Goal: Information Seeking & Learning: Check status

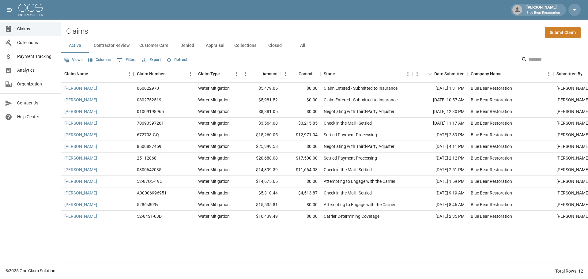
drag, startPoint x: 139, startPoint y: 72, endPoint x: 135, endPoint y: 77, distance: 6.1
click at [135, 77] on div "Claim Name" at bounding box center [133, 73] width 7 height 17
click at [124, 47] on button "Contractor Review" at bounding box center [112, 45] width 46 height 15
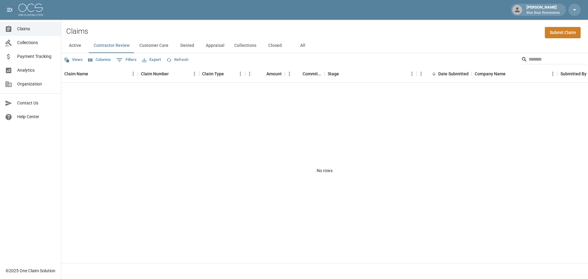
click at [154, 45] on button "Customer Care" at bounding box center [153, 45] width 39 height 15
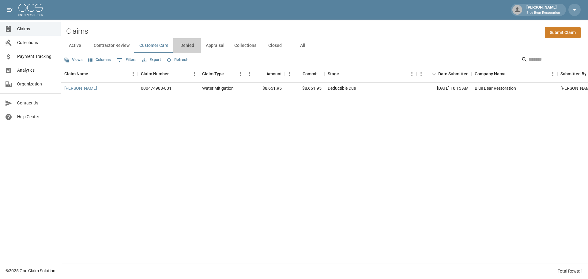
click at [193, 45] on button "Denied" at bounding box center [187, 45] width 28 height 15
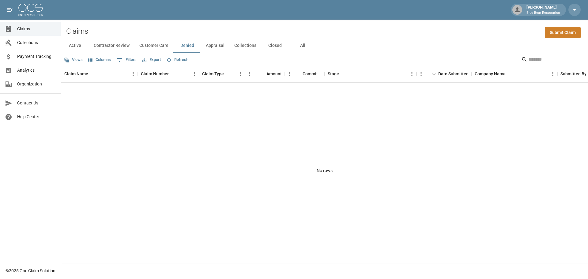
click at [219, 44] on button "Appraisal" at bounding box center [215, 45] width 28 height 15
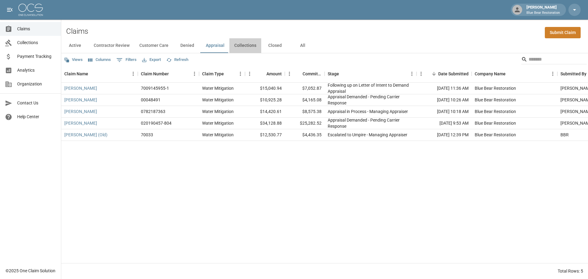
click at [241, 46] on button "Collections" at bounding box center [245, 45] width 32 height 15
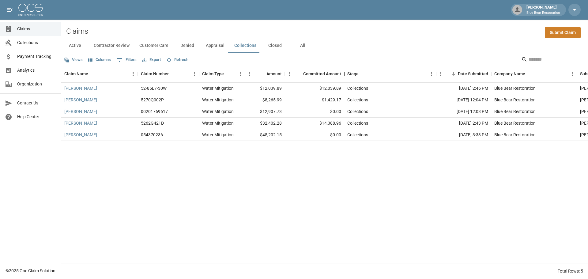
drag, startPoint x: 326, startPoint y: 71, endPoint x: 345, endPoint y: 73, distance: 19.8
click at [345, 73] on div "Committed Amount" at bounding box center [344, 73] width 7 height 17
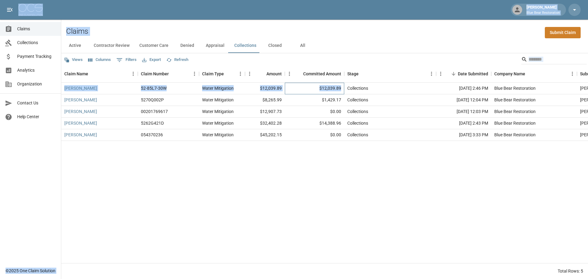
drag, startPoint x: 342, startPoint y: 89, endPoint x: 34, endPoint y: 5, distance: 318.9
click at [34, 5] on div "[PERSON_NAME] Blue Bear Restoration Claims Collections Payment Tracking Analyti…" at bounding box center [294, 139] width 588 height 279
click at [143, 31] on div "Claims Submit Claim" at bounding box center [324, 29] width 527 height 19
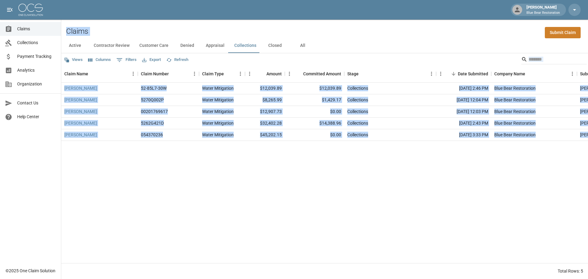
drag, startPoint x: 66, startPoint y: 29, endPoint x: 588, endPoint y: 134, distance: 531.7
click at [588, 134] on div "Claims Submit Claim Active Contractor Review Customer Care Denied Appraisal Col…" at bounding box center [324, 149] width 527 height 259
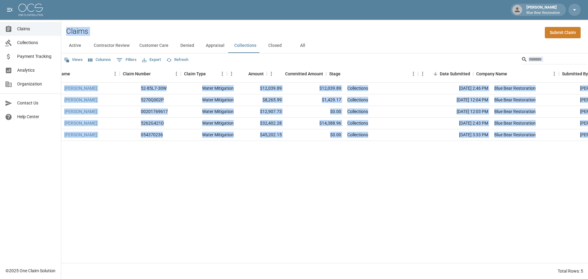
scroll to position [0, 66]
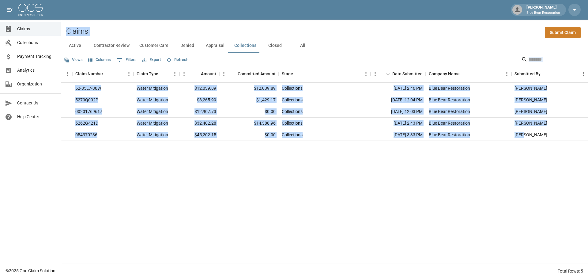
click at [538, 187] on div "[PERSON_NAME] 52-85L7-30W Water Mitigation $12,039.89 $12,039.89 Collections [D…" at bounding box center [292, 173] width 592 height 180
click at [553, 160] on div "[PERSON_NAME] 52-85L7-30W Water Mitigation $12,039.89 $12,039.89 Collections [D…" at bounding box center [292, 173] width 592 height 180
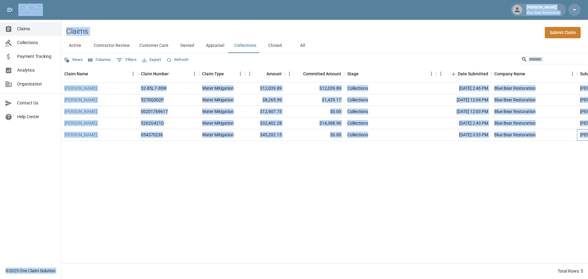
drag, startPoint x: 552, startPoint y: 136, endPoint x: 21, endPoint y: 4, distance: 547.5
click at [21, 4] on div "[PERSON_NAME] Blue Bear Restoration Claims Collections Payment Tracking Analyti…" at bounding box center [294, 139] width 588 height 279
click at [125, 11] on div "[PERSON_NAME] Blue Bear Restoration" at bounding box center [294, 10] width 588 height 20
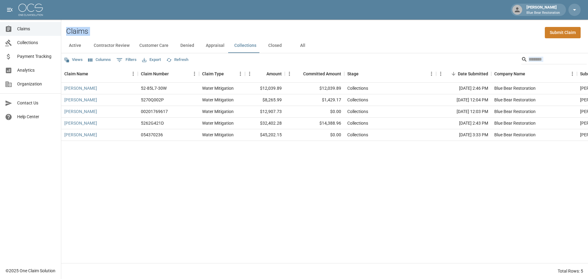
drag, startPoint x: 71, startPoint y: 32, endPoint x: 563, endPoint y: 182, distance: 514.0
click at [563, 180] on div "Claims Submit Claim Active Contractor Review Customer Care Denied Appraisal Col…" at bounding box center [324, 149] width 527 height 259
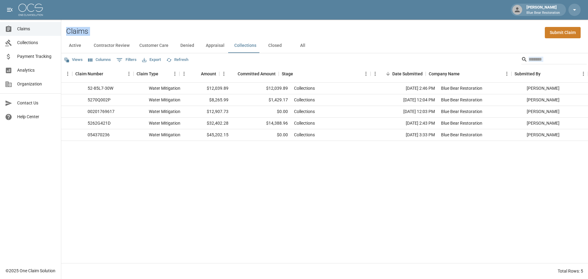
scroll to position [0, 66]
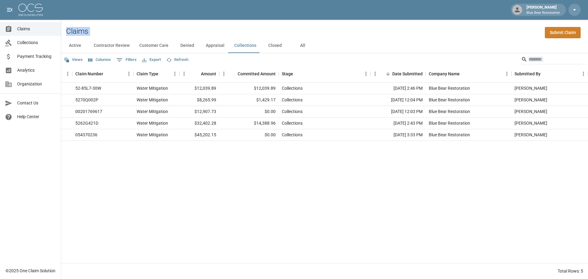
click at [556, 196] on div "[PERSON_NAME] 52-85L7-30W Water Mitigation $12,039.89 $12,039.89 Collections [D…" at bounding box center [292, 173] width 592 height 180
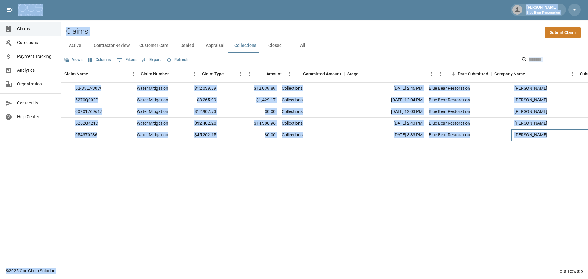
scroll to position [0, 0]
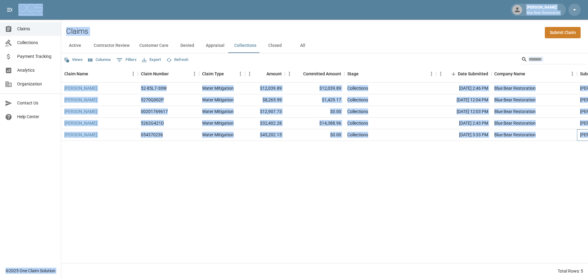
drag, startPoint x: 550, startPoint y: 134, endPoint x: 0, endPoint y: 2, distance: 565.6
click at [0, 2] on div "[PERSON_NAME] Blue Bear Restoration Claims Collections Payment Tracking Analyti…" at bounding box center [294, 139] width 588 height 279
click at [176, 26] on div "Claims Submit Claim" at bounding box center [324, 29] width 527 height 19
drag, startPoint x: 66, startPoint y: 30, endPoint x: 588, endPoint y: 140, distance: 533.0
click at [588, 140] on div "Claims Submit Claim Active Contractor Review Customer Care Denied Appraisal Col…" at bounding box center [324, 149] width 527 height 259
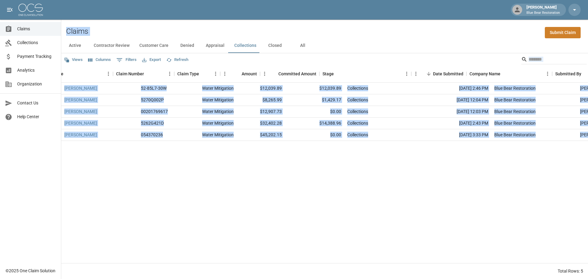
scroll to position [0, 66]
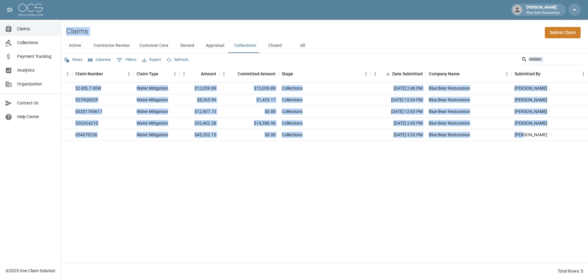
click at [554, 184] on div "[PERSON_NAME] 52-85L7-30W Water Mitigation $12,039.89 $12,039.89 Collections [D…" at bounding box center [292, 173] width 592 height 180
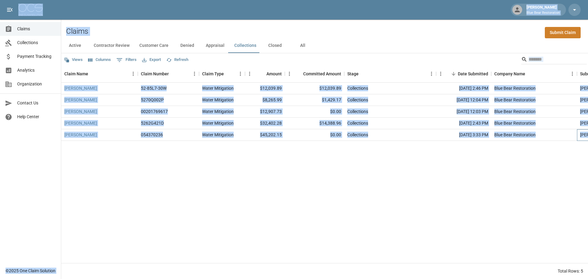
drag, startPoint x: 545, startPoint y: 135, endPoint x: 0, endPoint y: 13, distance: 558.8
click at [0, 13] on div "[PERSON_NAME] Blue Bear Restoration Claims Collections Payment Tracking Analyti…" at bounding box center [294, 139] width 588 height 279
click at [94, 5] on div "[PERSON_NAME] Blue Bear Restoration" at bounding box center [294, 10] width 588 height 20
drag, startPoint x: 16, startPoint y: 0, endPoint x: 588, endPoint y: 134, distance: 587.4
click at [588, 134] on div "[PERSON_NAME] Blue Bear Restoration Claims Collections Payment Tracking Analyti…" at bounding box center [294, 139] width 588 height 279
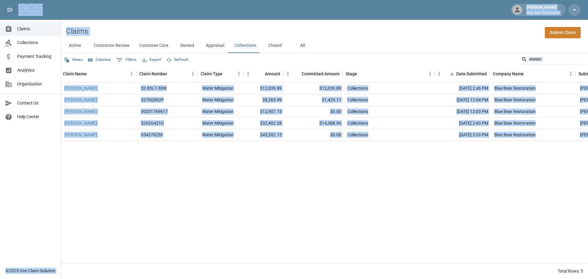
scroll to position [0, 66]
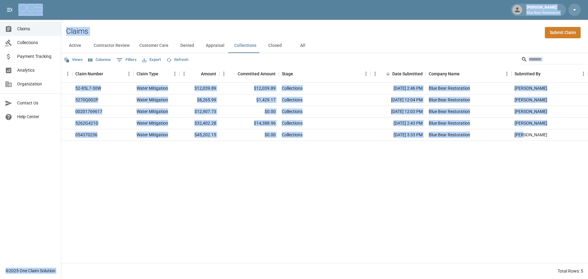
click at [543, 191] on div "[PERSON_NAME] 52-85L7-30W Water Mitigation $12,039.89 $12,039.89 Collections [D…" at bounding box center [292, 173] width 592 height 180
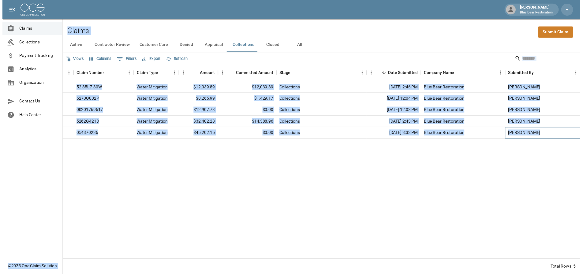
scroll to position [0, 0]
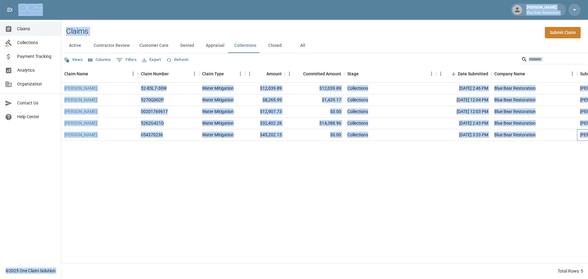
drag, startPoint x: 548, startPoint y: 138, endPoint x: 0, endPoint y: 6, distance: 563.2
click at [0, 6] on div "[PERSON_NAME] Blue Bear Restoration Claims Collections Payment Tracking Analyti…" at bounding box center [294, 139] width 588 height 279
click at [256, 29] on div "Claims Submit Claim" at bounding box center [324, 29] width 527 height 19
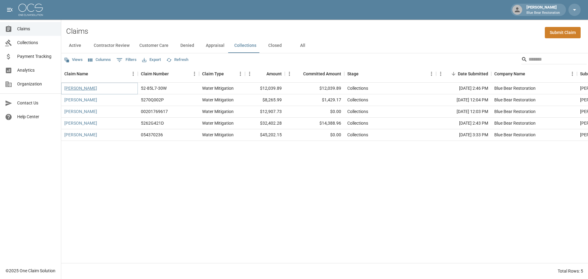
click at [87, 89] on link "[PERSON_NAME]" at bounding box center [80, 88] width 33 height 6
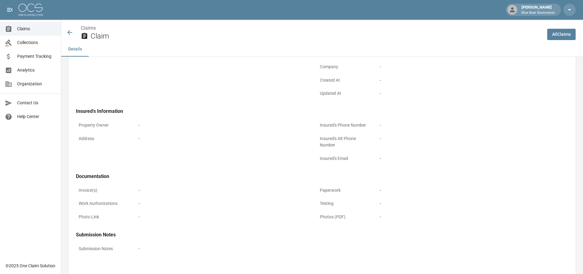
scroll to position [166, 0]
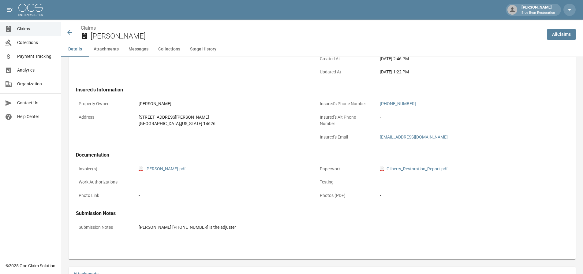
click at [73, 34] on icon at bounding box center [69, 32] width 7 height 7
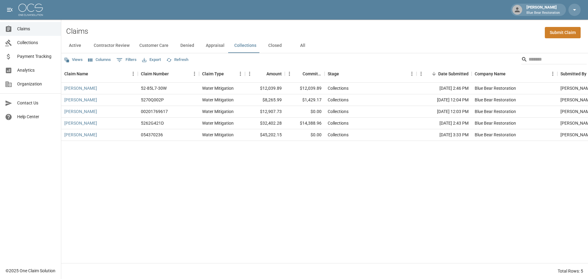
click at [31, 33] on link "Claims" at bounding box center [30, 29] width 61 height 14
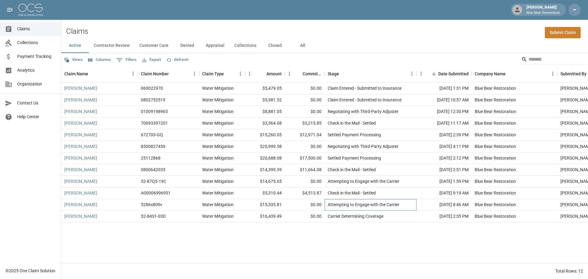
drag, startPoint x: 413, startPoint y: 205, endPoint x: 405, endPoint y: 207, distance: 7.9
click at [405, 207] on div "Attempting to Engage with the Carrier" at bounding box center [371, 205] width 92 height 12
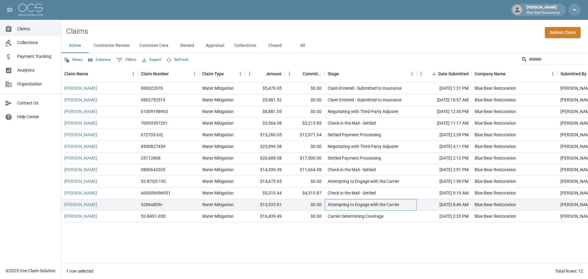
click at [406, 206] on div "Attempting to Engage with the Carrier" at bounding box center [371, 205] width 92 height 12
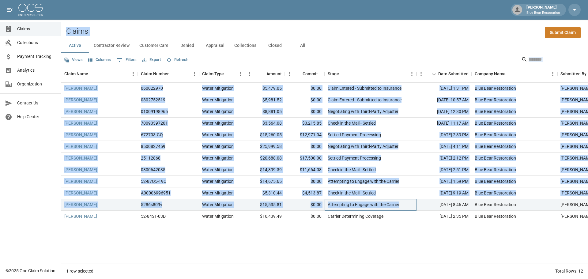
drag, startPoint x: 409, startPoint y: 205, endPoint x: 67, endPoint y: 30, distance: 384.6
click at [67, 30] on div "Claims Submit Claim Active Contractor Review Customer Care Denied Appraisal Col…" at bounding box center [324, 149] width 527 height 259
click at [123, 27] on div "Claims Submit Claim" at bounding box center [324, 29] width 527 height 19
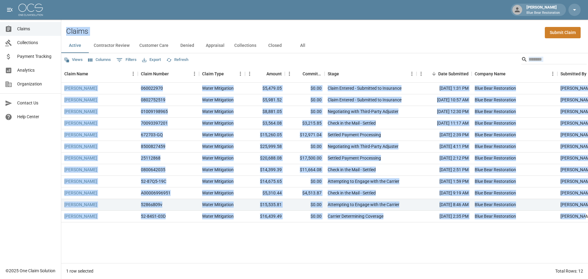
drag, startPoint x: 66, startPoint y: 31, endPoint x: 580, endPoint y: 218, distance: 546.8
click at [580, 218] on div "Claims Submit Claim Active Contractor Review Customer Care Denied Appraisal Col…" at bounding box center [324, 149] width 527 height 259
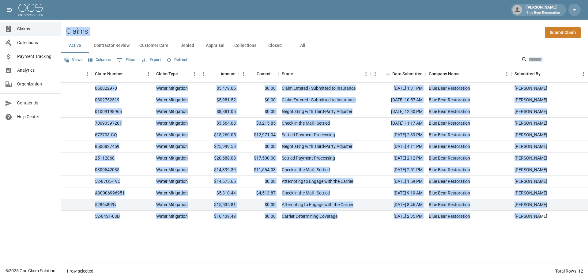
click at [563, 243] on div "[PERSON_NAME] 060022970 Water Mitigation $5,479.05 $0.00 Claim Entered - Submit…" at bounding box center [301, 173] width 573 height 180
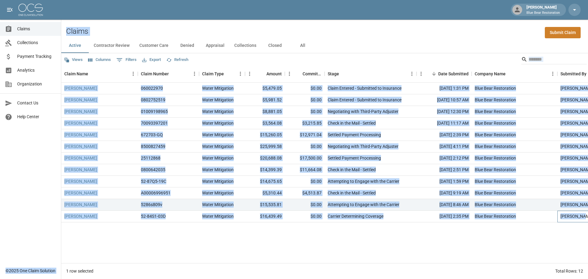
drag, startPoint x: 544, startPoint y: 217, endPoint x: 16, endPoint y: 21, distance: 563.5
click at [16, 21] on div "[PERSON_NAME] Blue Bear Restoration Claims Collections Payment Tracking Analyti…" at bounding box center [294, 139] width 588 height 279
click at [104, 28] on div "Claims Submit Claim" at bounding box center [324, 29] width 527 height 19
drag, startPoint x: 64, startPoint y: 24, endPoint x: 581, endPoint y: 217, distance: 551.9
click at [581, 217] on div "Claims Submit Claim Active Contractor Review Customer Care Denied Appraisal Col…" at bounding box center [324, 149] width 527 height 259
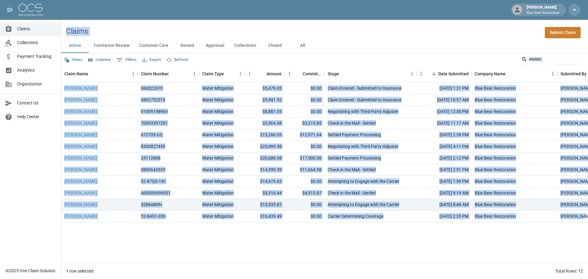
scroll to position [0, 46]
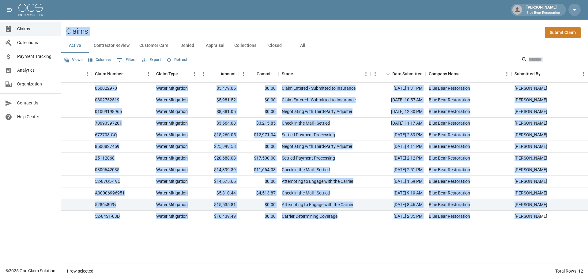
click at [545, 243] on div "[PERSON_NAME] 060022970 Water Mitigation $5,479.05 $0.00 Claim Entered - Submit…" at bounding box center [301, 173] width 573 height 180
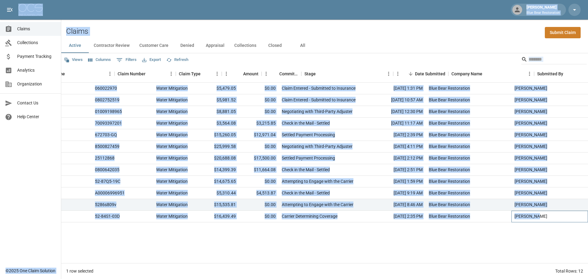
scroll to position [0, 0]
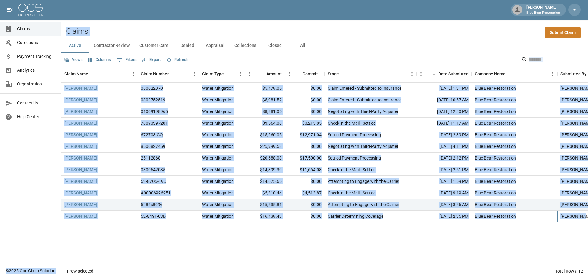
drag, startPoint x: 544, startPoint y: 217, endPoint x: 0, endPoint y: -12, distance: 590.4
click at [0, 0] on html "[PERSON_NAME] Blue Bear Restoration Claims Collections Payment Tracking Analyti…" at bounding box center [294, 139] width 588 height 279
click at [124, 25] on div "Claims Submit Claim" at bounding box center [324, 29] width 527 height 19
drag, startPoint x: 398, startPoint y: 217, endPoint x: 66, endPoint y: 31, distance: 379.8
click at [66, 31] on div "Claims Submit Claim Active Contractor Review Customer Care Denied Appraisal Col…" at bounding box center [324, 149] width 527 height 259
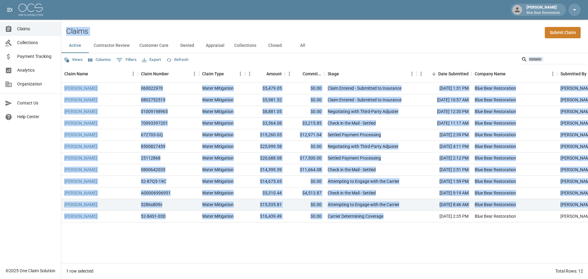
click at [66, 26] on div "Claims Submit Claim" at bounding box center [324, 29] width 527 height 19
drag, startPoint x: 67, startPoint y: 31, endPoint x: 415, endPoint y: 216, distance: 393.7
click at [415, 216] on div "Claims Submit Claim Active Contractor Review Customer Care Denied Appraisal Col…" at bounding box center [324, 149] width 527 height 259
click at [414, 217] on div "Carrier Determining Coverage" at bounding box center [371, 217] width 92 height 12
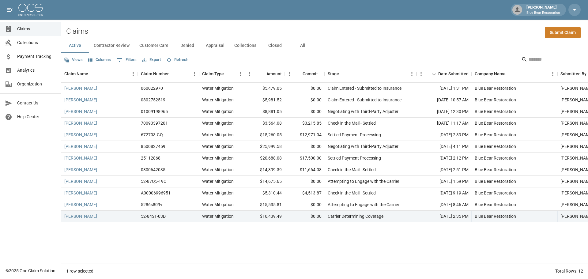
click at [527, 220] on div "Blue Bear Restoration" at bounding box center [515, 217] width 86 height 12
click at [526, 216] on div "Blue Bear Restoration" at bounding box center [515, 217] width 86 height 12
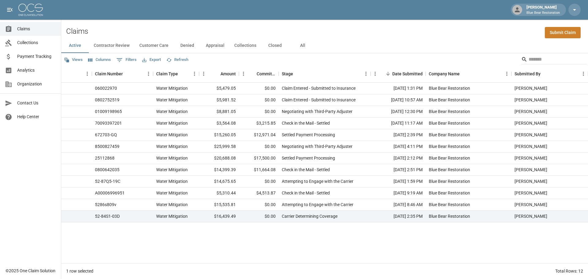
click at [559, 232] on div "[PERSON_NAME] 060022970 Water Mitigation $5,479.05 $0.00 Claim Entered - Submit…" at bounding box center [301, 173] width 573 height 180
click at [544, 215] on div "[PERSON_NAME]" at bounding box center [549, 217] width 77 height 12
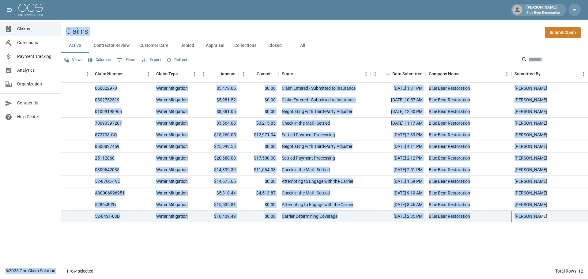
scroll to position [0, 0]
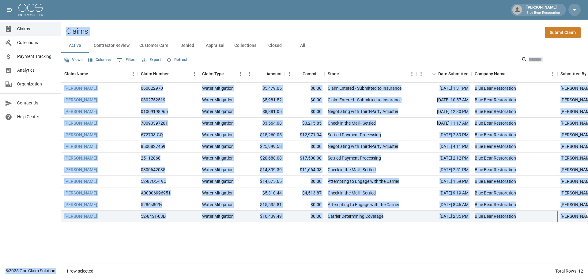
drag, startPoint x: 555, startPoint y: 218, endPoint x: 2, endPoint y: 25, distance: 585.3
click at [2, 25] on div "[PERSON_NAME] Blue Bear Restoration Claims Collections Payment Tracking Analyti…" at bounding box center [294, 139] width 588 height 279
click at [121, 28] on div "Claims Submit Claim" at bounding box center [324, 29] width 527 height 19
drag, startPoint x: 66, startPoint y: 32, endPoint x: 580, endPoint y: 217, distance: 546.2
click at [580, 217] on div "Claims Submit Claim Active Contractor Review Customer Care Denied Appraisal Col…" at bounding box center [324, 149] width 527 height 259
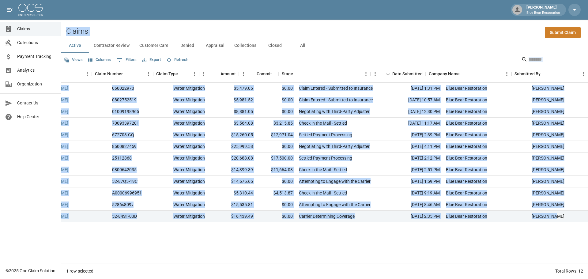
scroll to position [0, 46]
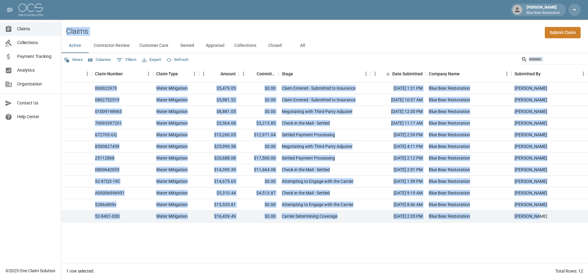
click at [550, 238] on div "[PERSON_NAME] 060022970 Water Mitigation $5,479.05 $0.00 Claim Entered - Submit…" at bounding box center [301, 173] width 573 height 180
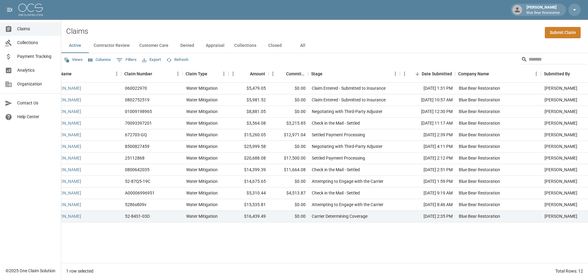
scroll to position [0, 17]
click at [317, 247] on div "[PERSON_NAME] 060022970 Water Mitigation $5,479.05 $0.00 Claim Entered - Submit…" at bounding box center [331, 173] width 573 height 180
click at [413, 32] on div "Claims Submit Claim" at bounding box center [324, 29] width 527 height 19
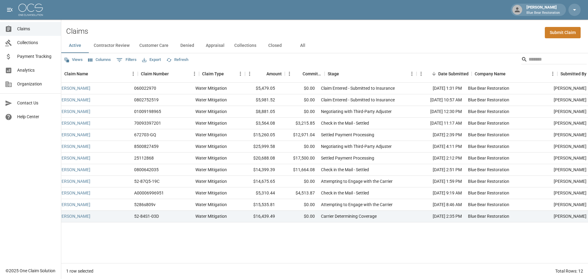
scroll to position [0, 0]
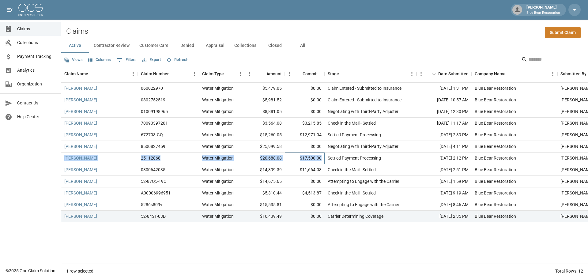
drag, startPoint x: 323, startPoint y: 157, endPoint x: 63, endPoint y: 160, distance: 260.3
click at [63, 160] on div "[PERSON_NAME] 25112868 Water Mitigation $20,688.08 $17,500.00 Settled Payment P…" at bounding box center [347, 159] width 573 height 12
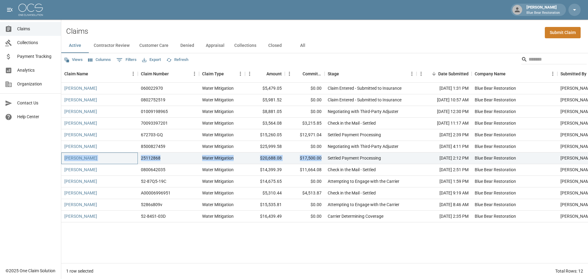
click at [119, 159] on div "[PERSON_NAME]" at bounding box center [99, 159] width 77 height 12
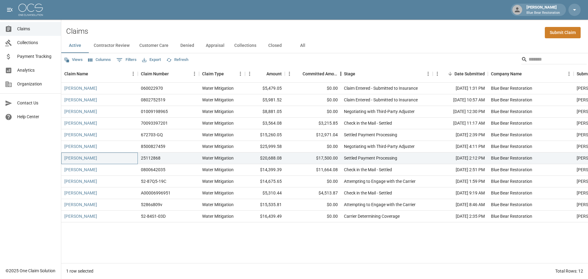
drag, startPoint x: 325, startPoint y: 73, endPoint x: 341, endPoint y: 77, distance: 16.6
click at [341, 77] on div "Committed Amount" at bounding box center [340, 73] width 7 height 17
drag, startPoint x: 314, startPoint y: 157, endPoint x: 344, endPoint y: 156, distance: 29.7
click at [344, 156] on div "[PERSON_NAME] 25112868 Water Mitigation $20,688.08 $17,500.00 Settled Payment P…" at bounding box center [355, 159] width 589 height 12
click at [409, 157] on div "Settled Payment Processing" at bounding box center [387, 159] width 92 height 12
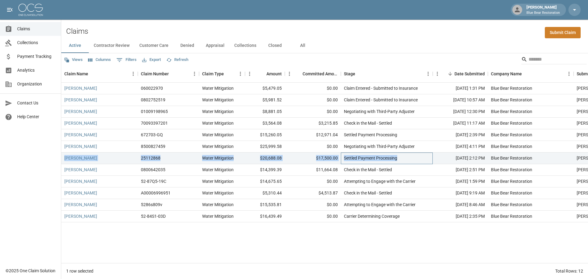
drag, startPoint x: 405, startPoint y: 158, endPoint x: 62, endPoint y: 158, distance: 342.7
click at [62, 158] on div "[PERSON_NAME] 25112868 Water Mitigation $20,688.08 $17,500.00 Settled Payment P…" at bounding box center [355, 159] width 589 height 12
click at [64, 158] on div "[PERSON_NAME]" at bounding box center [99, 159] width 77 height 12
drag, startPoint x: 62, startPoint y: 157, endPoint x: 405, endPoint y: 159, distance: 343.0
click at [405, 159] on div "[PERSON_NAME] 25112868 Water Mitigation $20,688.08 $17,500.00 Settled Payment P…" at bounding box center [355, 159] width 589 height 12
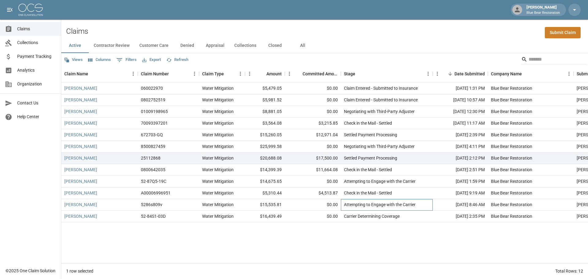
click at [423, 203] on div "Attempting to Engage with the Carrier" at bounding box center [387, 205] width 92 height 12
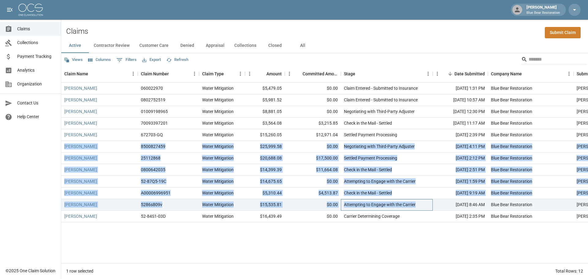
drag, startPoint x: 423, startPoint y: 205, endPoint x: 62, endPoint y: 146, distance: 365.0
click at [62, 146] on div "[PERSON_NAME] 060022970 Water Mitigation $5,479.05 $0.00 Claim Entered - Submit…" at bounding box center [355, 153] width 589 height 140
click at [62, 146] on div "[PERSON_NAME]" at bounding box center [99, 147] width 77 height 12
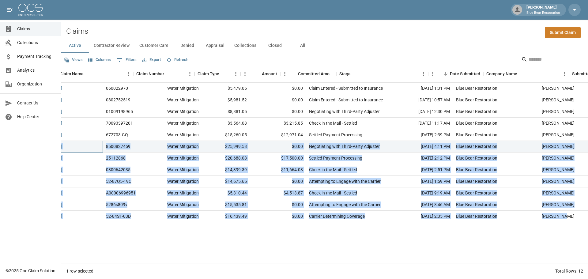
scroll to position [0, 62]
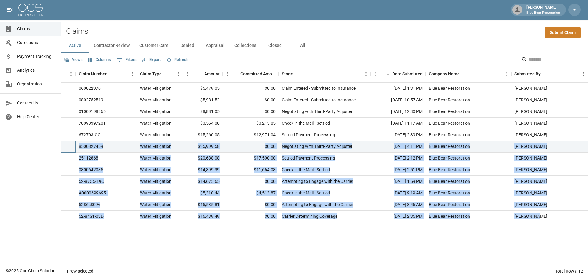
drag, startPoint x: 63, startPoint y: 145, endPoint x: 543, endPoint y: 215, distance: 485.2
click at [544, 215] on div "[PERSON_NAME] 060022970 Water Mitigation $5,479.05 $0.00 Claim Entered - Submit…" at bounding box center [293, 153] width 589 height 140
click at [543, 215] on div "[PERSON_NAME]" at bounding box center [549, 217] width 77 height 12
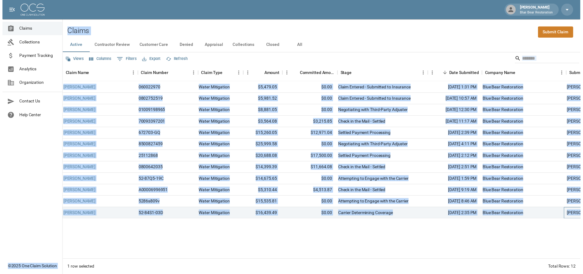
scroll to position [0, 0]
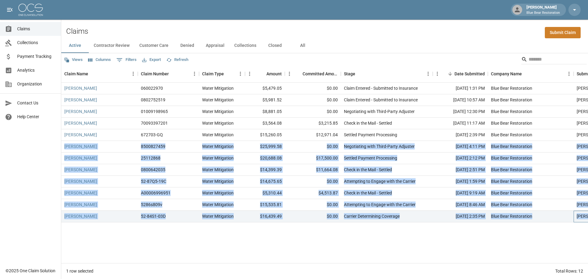
drag, startPoint x: 542, startPoint y: 216, endPoint x: 63, endPoint y: 145, distance: 483.9
click at [63, 145] on div "[PERSON_NAME] 060022970 Water Mitigation $5,479.05 $0.00 Claim Entered - Submit…" at bounding box center [355, 153] width 589 height 140
click at [63, 145] on div "[PERSON_NAME]" at bounding box center [99, 147] width 77 height 12
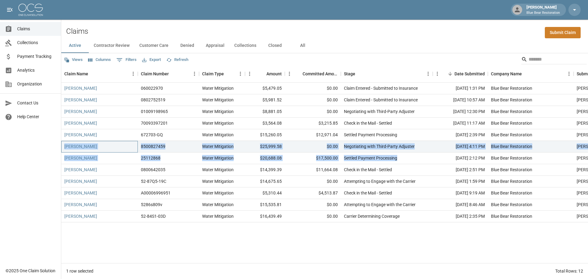
drag, startPoint x: 62, startPoint y: 145, endPoint x: 417, endPoint y: 153, distance: 355.0
click at [417, 153] on div "[PERSON_NAME] 060022970 Water Mitigation $5,479.05 $0.00 Claim Entered - Submit…" at bounding box center [355, 153] width 589 height 140
click at [108, 156] on div "[PERSON_NAME]" at bounding box center [99, 159] width 77 height 12
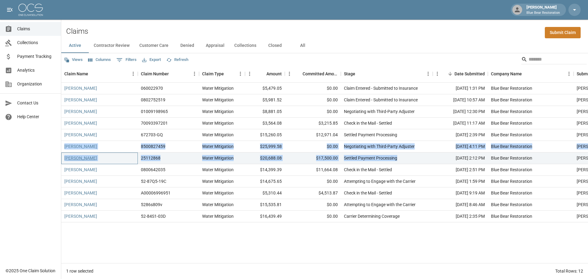
drag, startPoint x: 95, startPoint y: 157, endPoint x: 64, endPoint y: 158, distance: 30.9
click at [64, 158] on div "[PERSON_NAME]" at bounding box center [99, 159] width 77 height 12
click at [63, 158] on div "[PERSON_NAME]" at bounding box center [99, 159] width 77 height 12
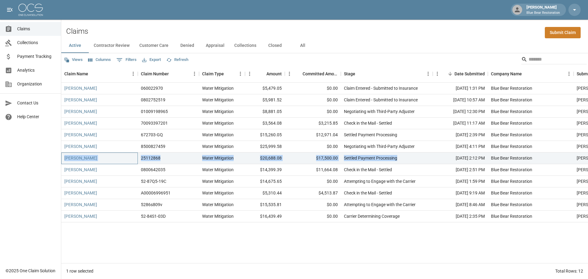
drag, startPoint x: 62, startPoint y: 157, endPoint x: 408, endPoint y: 159, distance: 346.1
click at [410, 159] on div "[PERSON_NAME] 25112868 Water Mitigation $20,688.08 $17,500.00 Settled Payment P…" at bounding box center [355, 159] width 589 height 12
click at [409, 158] on div "Settled Payment Processing" at bounding box center [387, 159] width 92 height 12
drag, startPoint x: 424, startPoint y: 156, endPoint x: 63, endPoint y: 155, distance: 360.8
click at [63, 155] on div "[PERSON_NAME] 25112868 Water Mitigation $20,688.08 $17,500.00 Settled Payment P…" at bounding box center [355, 159] width 589 height 12
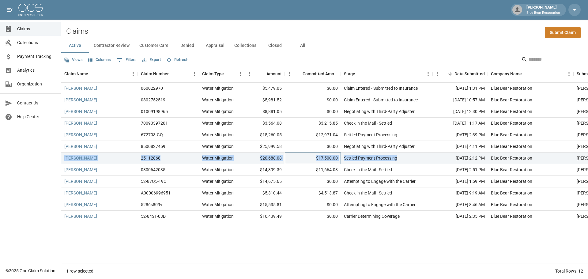
click at [308, 160] on div "$17,500.00" at bounding box center [313, 159] width 56 height 12
drag, startPoint x: 404, startPoint y: 159, endPoint x: 62, endPoint y: 158, distance: 341.2
click at [62, 158] on div "[PERSON_NAME] 25112868 Water Mitigation $20,688.08 $17,500.00 Settled Payment P…" at bounding box center [355, 159] width 589 height 12
click at [62, 158] on div "[PERSON_NAME]" at bounding box center [99, 159] width 77 height 12
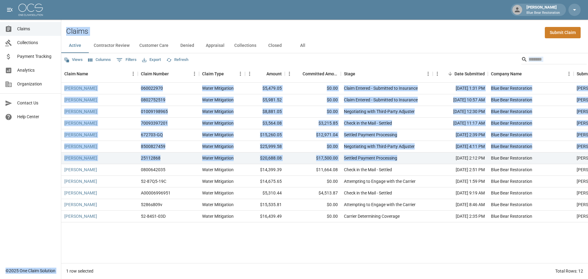
drag, startPoint x: 61, startPoint y: 157, endPoint x: 408, endPoint y: 158, distance: 346.7
click at [408, 158] on div "[PERSON_NAME] Blue Bear Restoration Claims Collections Payment Tracking Analyti…" at bounding box center [294, 139] width 588 height 279
click at [408, 158] on div "Settled Payment Processing" at bounding box center [387, 159] width 92 height 12
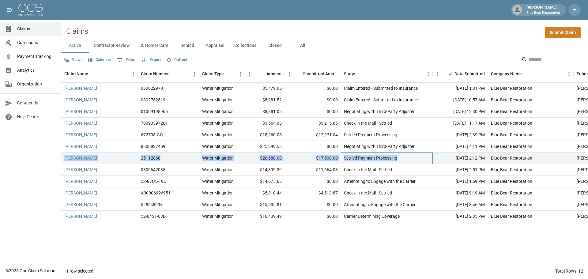
drag, startPoint x: 413, startPoint y: 159, endPoint x: 63, endPoint y: 156, distance: 350.7
click at [63, 156] on div "[PERSON_NAME] 25112868 Water Mitigation $20,688.08 $17,500.00 Settled Payment P…" at bounding box center [355, 159] width 589 height 12
click at [63, 156] on div "[PERSON_NAME]" at bounding box center [99, 159] width 77 height 12
drag, startPoint x: 61, startPoint y: 156, endPoint x: 403, endPoint y: 154, distance: 342.1
click at [403, 154] on div "[PERSON_NAME] 25112868 Water Mitigation $20,688.08 $17,500.00 Settled Payment P…" at bounding box center [355, 159] width 589 height 12
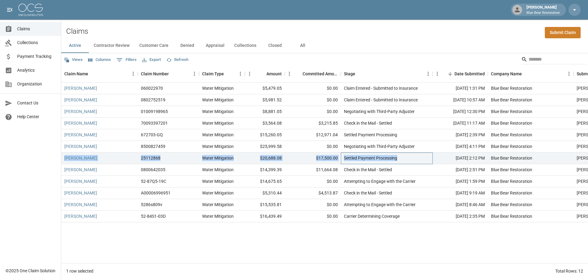
click at [405, 155] on div "Settled Payment Processing" at bounding box center [387, 159] width 92 height 12
drag, startPoint x: 403, startPoint y: 159, endPoint x: 400, endPoint y: 159, distance: 3.7
click at [400, 159] on div "Settled Payment Processing" at bounding box center [387, 159] width 92 height 12
click at [400, 158] on div "Settled Payment Processing" at bounding box center [387, 159] width 92 height 12
drag, startPoint x: 403, startPoint y: 160, endPoint x: 65, endPoint y: 161, distance: 338.4
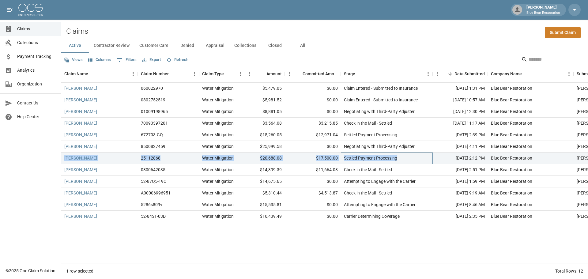
click at [65, 161] on div "[PERSON_NAME] 25112868 Water Mitigation $20,688.08 $17,500.00 Settled Payment P…" at bounding box center [355, 159] width 589 height 12
click at [62, 158] on div "[PERSON_NAME]" at bounding box center [99, 159] width 77 height 12
click at [83, 158] on link "[PERSON_NAME]" at bounding box center [80, 158] width 33 height 6
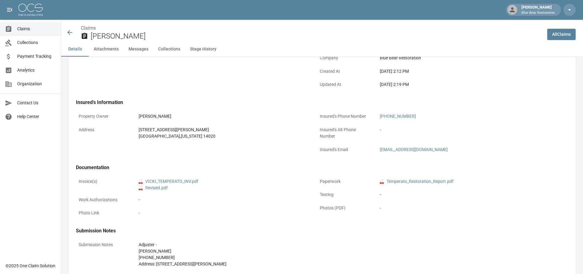
scroll to position [184, 0]
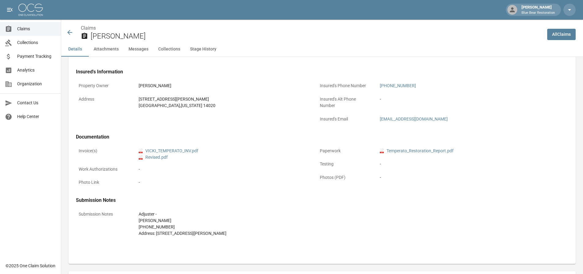
drag, startPoint x: 230, startPoint y: 236, endPoint x: 156, endPoint y: 235, distance: 73.8
click at [156, 235] on div "Adjuster - [PERSON_NAME] [PHONE_NUMBER] Address: [STREET_ADDRESS][PERSON_NAME]" at bounding box center [344, 224] width 410 height 26
click at [237, 220] on div "Adjuster - [PERSON_NAME] [PHONE_NUMBER] Address: [STREET_ADDRESS][PERSON_NAME]" at bounding box center [344, 224] width 410 height 26
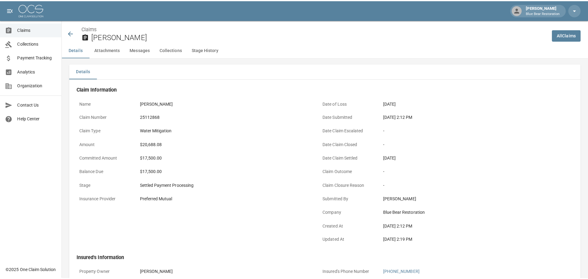
scroll to position [0, 0]
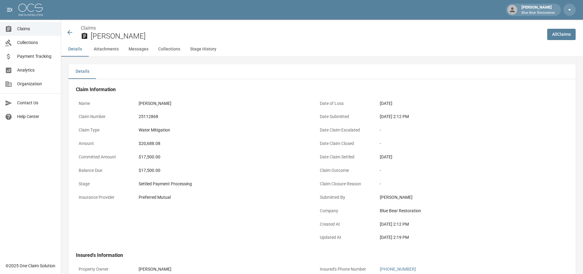
click at [41, 29] on span "Claims" at bounding box center [36, 29] width 39 height 6
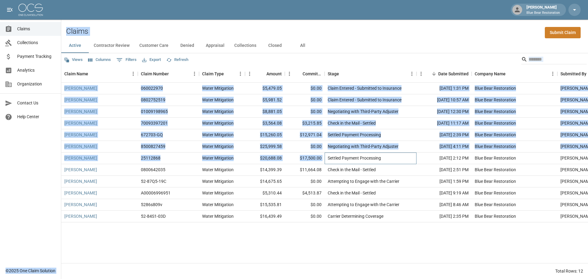
drag, startPoint x: 325, startPoint y: 159, endPoint x: 56, endPoint y: 157, distance: 268.6
click at [57, 157] on div "[PERSON_NAME] Blue Bear Restoration Claims Collections Payment Tracking Analyti…" at bounding box center [294, 139] width 588 height 279
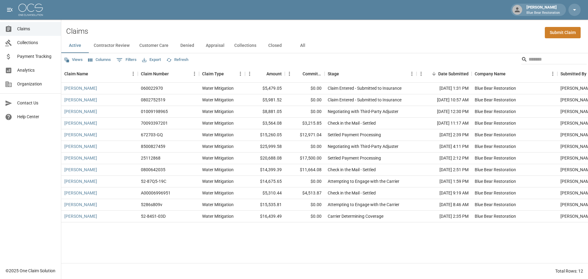
click at [55, 157] on div "Claims Collections Payment Tracking Analytics Organization Contact Us Help Cent…" at bounding box center [30, 132] width 61 height 264
drag, startPoint x: 45, startPoint y: 156, endPoint x: 119, endPoint y: 156, distance: 74.1
click at [119, 156] on div "[PERSON_NAME] Blue Bear Restoration Claims Collections Payment Tracking Analyti…" at bounding box center [294, 139] width 588 height 279
click at [122, 156] on div "[PERSON_NAME]" at bounding box center [99, 159] width 77 height 12
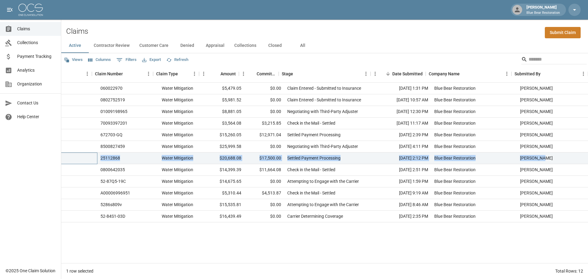
scroll to position [0, 46]
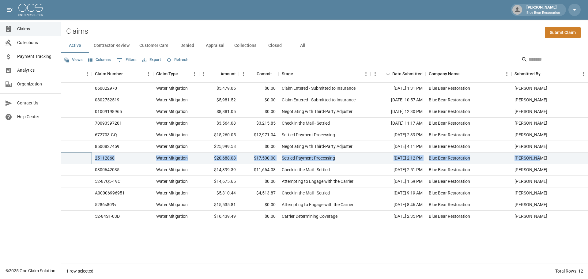
drag, startPoint x: 62, startPoint y: 158, endPoint x: 588, endPoint y: 158, distance: 525.5
click at [588, 158] on div "[PERSON_NAME] 25112868 Water Mitigation $20,688.08 $17,500.00 Settled Payment P…" at bounding box center [301, 159] width 573 height 12
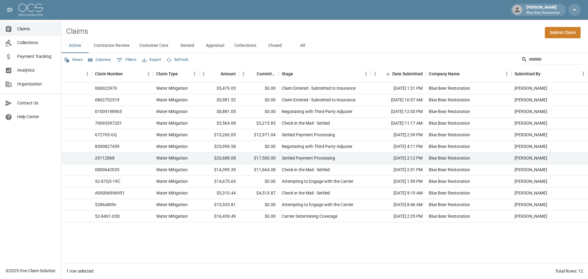
click at [346, 60] on div "Views Columns 0 Filters Export Refresh" at bounding box center [324, 59] width 527 height 12
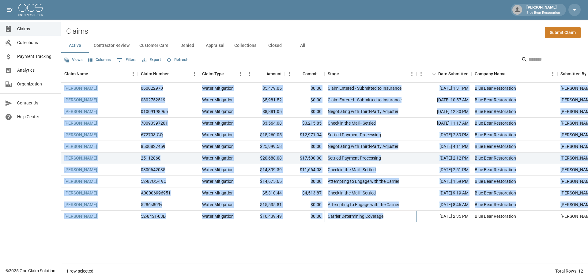
drag, startPoint x: 391, startPoint y: 218, endPoint x: 75, endPoint y: 223, distance: 316.7
click at [75, 223] on div "[PERSON_NAME] 060022970 Water Mitigation $5,479.05 $0.00 Claim Entered - Submit…" at bounding box center [347, 173] width 573 height 180
click at [111, 220] on div "[PERSON_NAME]" at bounding box center [99, 217] width 77 height 12
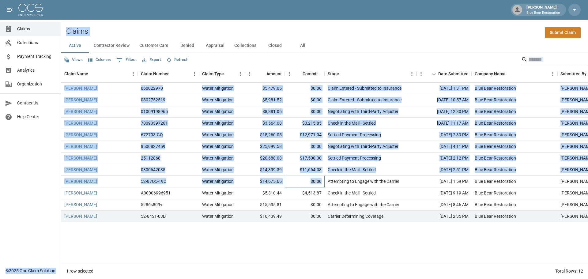
drag, startPoint x: 321, startPoint y: 181, endPoint x: 58, endPoint y: 180, distance: 263.1
click at [58, 180] on div "[PERSON_NAME] Blue Bear Restoration Claims Collections Payment Tracking Analyti…" at bounding box center [294, 139] width 588 height 279
click at [106, 179] on div "[PERSON_NAME]" at bounding box center [99, 182] width 77 height 12
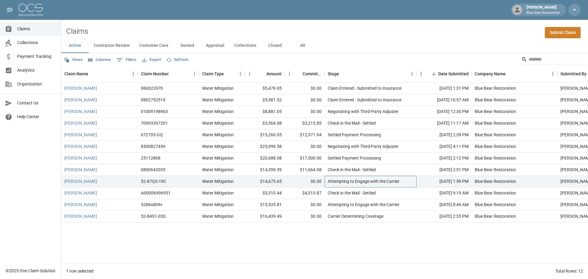
click at [408, 182] on div "Attempting to Engage with the Carrier" at bounding box center [371, 182] width 92 height 12
click at [405, 183] on div "Attempting to Engage with the Carrier" at bounding box center [371, 182] width 92 height 12
click at [406, 181] on div "Attempting to Engage with the Carrier" at bounding box center [371, 182] width 92 height 12
click at [408, 181] on div "Attempting to Engage with the Carrier" at bounding box center [371, 182] width 92 height 12
click at [408, 179] on div "Attempting to Engage with the Carrier" at bounding box center [371, 182] width 92 height 12
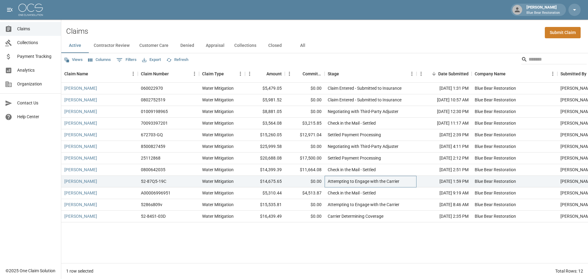
drag, startPoint x: 405, startPoint y: 180, endPoint x: 404, endPoint y: 183, distance: 3.1
click at [404, 183] on div "Attempting to Engage with the Carrier" at bounding box center [371, 182] width 92 height 12
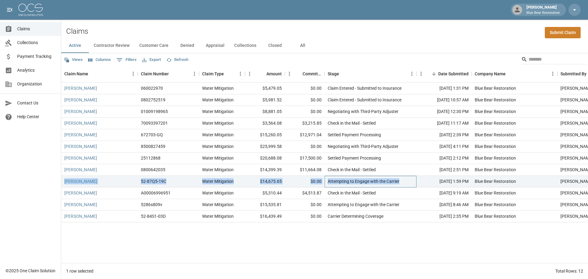
drag, startPoint x: 410, startPoint y: 182, endPoint x: 62, endPoint y: 183, distance: 348.2
click at [62, 183] on div "[PERSON_NAME] 52-87Q5-19C Water Mitigation $14,675.65 $0.00 Attempting to Engag…" at bounding box center [347, 182] width 573 height 12
click at [62, 180] on div "[PERSON_NAME]" at bounding box center [99, 182] width 77 height 12
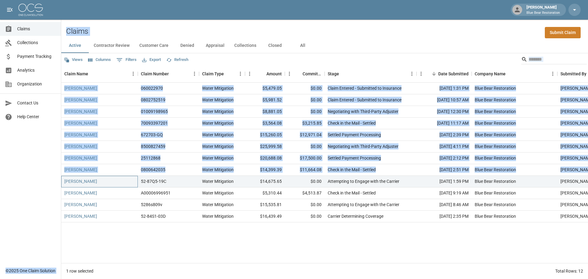
drag, startPoint x: 62, startPoint y: 180, endPoint x: 52, endPoint y: 183, distance: 9.6
click at [52, 183] on div "[PERSON_NAME] Blue Bear Restoration Claims Collections Payment Tracking Analyti…" at bounding box center [294, 139] width 588 height 279
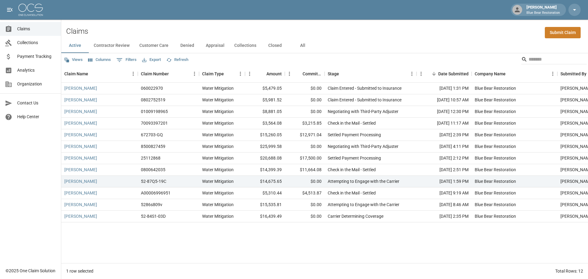
click at [52, 183] on div "Claims Collections Payment Tracking Analytics Organization Contact Us Help Cent…" at bounding box center [30, 132] width 61 height 264
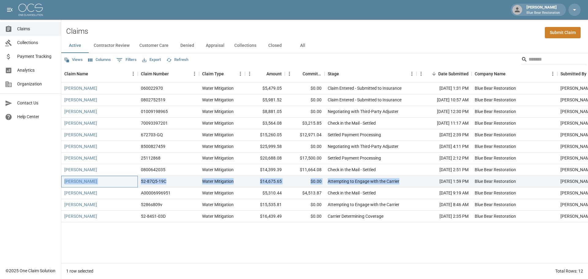
drag, startPoint x: 63, startPoint y: 181, endPoint x: 413, endPoint y: 180, distance: 350.3
click at [413, 180] on div "[PERSON_NAME] 52-87Q5-19C Water Mitigation $14,675.65 $0.00 Attempting to Engag…" at bounding box center [347, 182] width 573 height 12
click at [413, 180] on div "Attempting to Engage with the Carrier" at bounding box center [371, 182] width 92 height 12
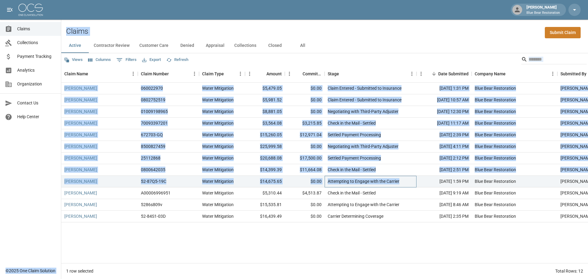
drag, startPoint x: 411, startPoint y: 181, endPoint x: 59, endPoint y: 40, distance: 378.3
click at [59, 41] on div "[PERSON_NAME] Blue Bear Restoration Claims Collections Payment Tracking Analyti…" at bounding box center [294, 139] width 588 height 279
click at [66, 24] on div "Claims Submit Claim" at bounding box center [324, 29] width 527 height 19
click at [62, 23] on div "Claims Submit Claim" at bounding box center [324, 29] width 527 height 19
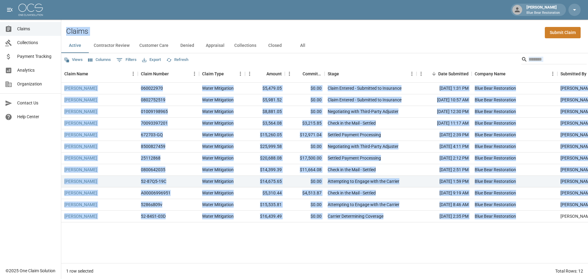
drag, startPoint x: 74, startPoint y: 30, endPoint x: 542, endPoint y: 217, distance: 503.5
click at [542, 217] on div "Claims Submit Claim Active Contractor Review Customer Care Denied Appraisal Col…" at bounding box center [324, 149] width 527 height 259
click at [529, 247] on div "[PERSON_NAME] 060022970 Water Mitigation $5,479.05 $0.00 Claim Entered - Submit…" at bounding box center [347, 173] width 573 height 180
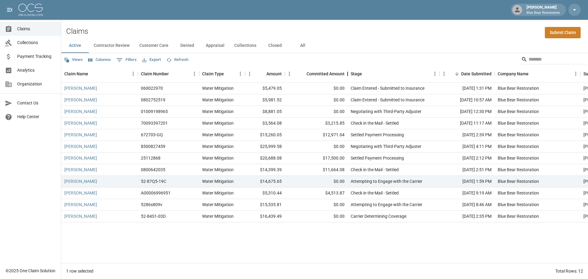
drag, startPoint x: 325, startPoint y: 72, endPoint x: 348, endPoint y: 77, distance: 23.4
click at [348, 77] on div "Committed Amount" at bounding box center [347, 73] width 7 height 17
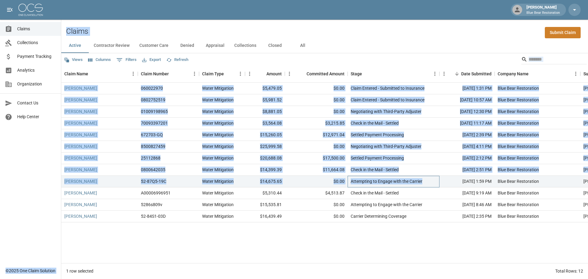
drag, startPoint x: 430, startPoint y: 181, endPoint x: 61, endPoint y: 34, distance: 397.3
click at [57, 39] on div "[PERSON_NAME] Blue Bear Restoration Claims Collections Payment Tracking Analyti…" at bounding box center [294, 139] width 588 height 279
click at [66, 24] on div "Claims Submit Claim" at bounding box center [324, 29] width 527 height 19
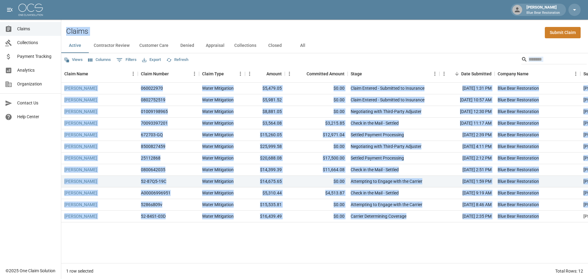
drag, startPoint x: 65, startPoint y: 21, endPoint x: 557, endPoint y: 219, distance: 530.9
click at [557, 219] on div "Claims Submit Claim Active Contractor Review Customer Care Denied Appraisal Col…" at bounding box center [324, 149] width 527 height 259
click at [557, 219] on div "Blue Bear Restoration" at bounding box center [538, 217] width 86 height 12
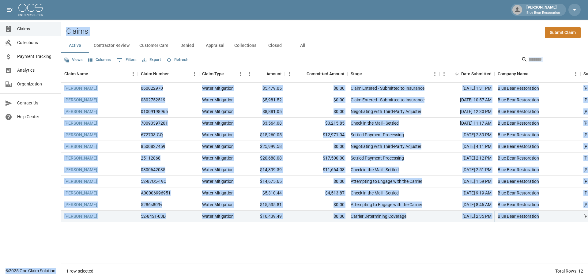
drag, startPoint x: 554, startPoint y: 217, endPoint x: 0, endPoint y: -1, distance: 595.3
click at [0, 0] on html "[PERSON_NAME] Blue Bear Restoration Claims Collections Payment Tracking Analyti…" at bounding box center [294, 139] width 588 height 279
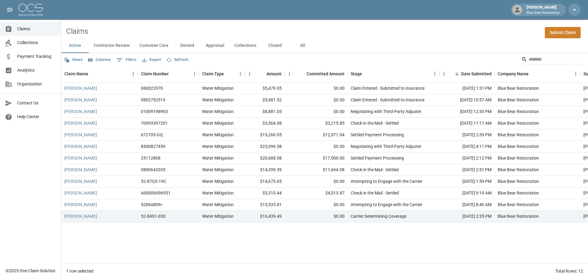
click at [78, 4] on div "[PERSON_NAME] Blue Bear Restoration" at bounding box center [294, 10] width 588 height 20
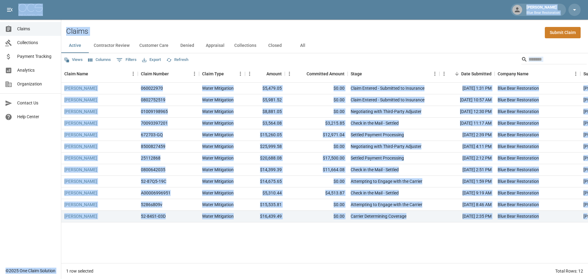
drag, startPoint x: 4, startPoint y: 1, endPoint x: 588, endPoint y: 219, distance: 623.1
click at [588, 219] on div "[PERSON_NAME] Blue Bear Restoration Claims Collections Payment Tracking Analyti…" at bounding box center [294, 139] width 588 height 279
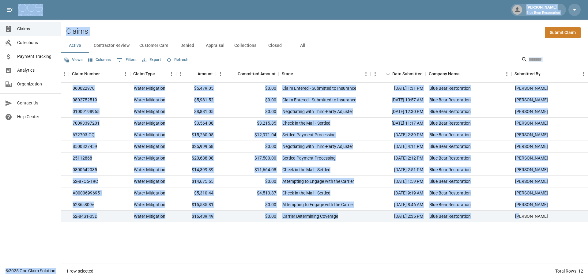
scroll to position [0, 69]
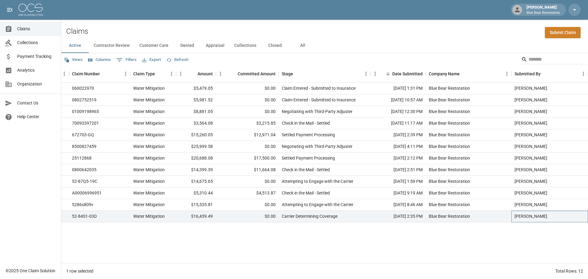
click at [551, 218] on div "[PERSON_NAME]" at bounding box center [549, 217] width 77 height 12
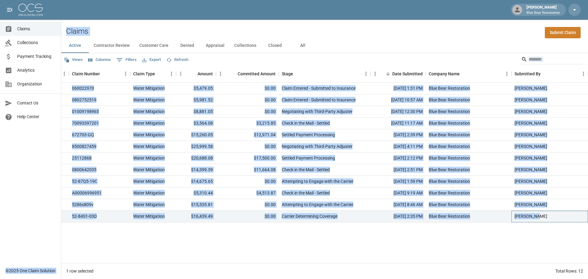
scroll to position [0, 0]
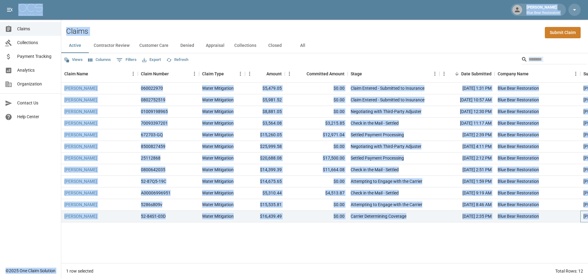
drag, startPoint x: 548, startPoint y: 217, endPoint x: 18, endPoint y: 4, distance: 570.6
click at [18, 4] on div "[PERSON_NAME] Blue Bear Restoration Claims Collections Payment Tracking Analyti…" at bounding box center [294, 139] width 588 height 279
click at [238, 29] on div "Claims Submit Claim" at bounding box center [324, 29] width 527 height 19
click at [251, 26] on div "Claims Submit Claim" at bounding box center [324, 29] width 527 height 19
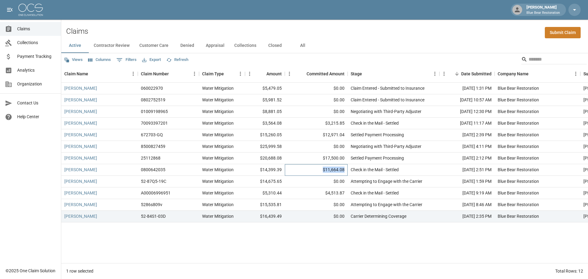
drag, startPoint x: 345, startPoint y: 169, endPoint x: 321, endPoint y: 168, distance: 23.9
click at [321, 168] on div "$11,664.08" at bounding box center [316, 170] width 63 height 12
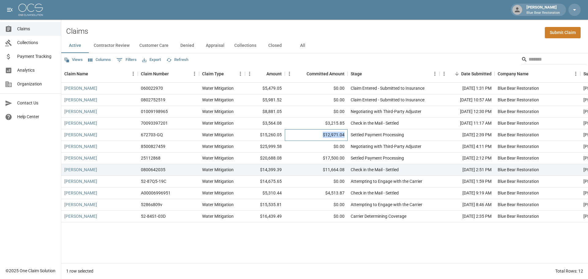
drag, startPoint x: 345, startPoint y: 133, endPoint x: 320, endPoint y: 133, distance: 24.5
click at [320, 133] on div "$12,971.04" at bounding box center [316, 135] width 63 height 12
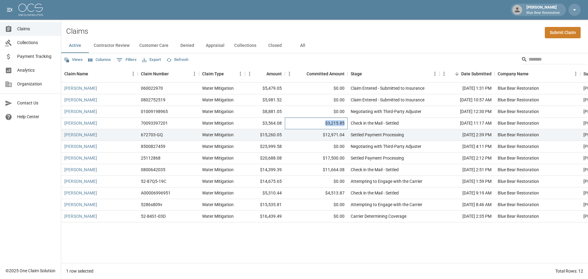
drag, startPoint x: 346, startPoint y: 123, endPoint x: 318, endPoint y: 125, distance: 27.6
click at [319, 125] on div "$3,215.85" at bounding box center [316, 124] width 63 height 12
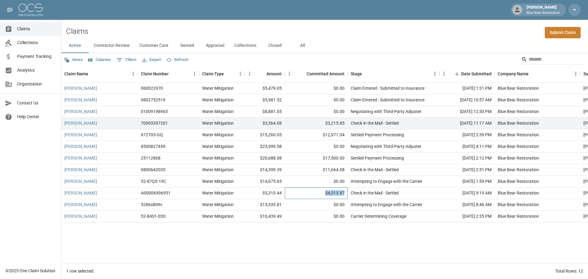
drag, startPoint x: 344, startPoint y: 191, endPoint x: 323, endPoint y: 191, distance: 20.2
click at [323, 191] on div "$4,513.87" at bounding box center [316, 193] width 63 height 12
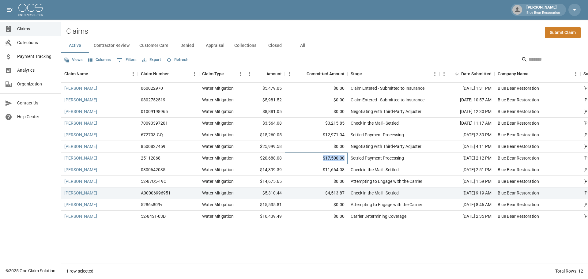
drag, startPoint x: 344, startPoint y: 159, endPoint x: 319, endPoint y: 158, distance: 24.8
click at [319, 158] on div "$17,500.00" at bounding box center [316, 159] width 63 height 12
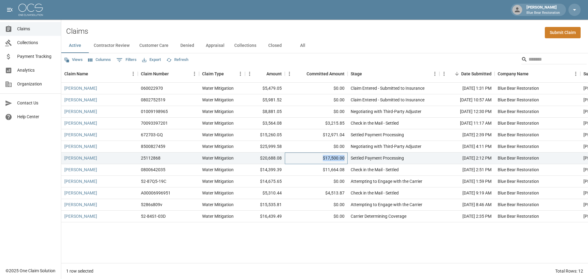
click at [320, 156] on div "$17,500.00" at bounding box center [316, 159] width 63 height 12
drag, startPoint x: 311, startPoint y: 157, endPoint x: 346, endPoint y: 157, distance: 35.5
click at [346, 157] on div "$17,500.00" at bounding box center [316, 159] width 63 height 12
click at [316, 205] on div "$0.00" at bounding box center [316, 205] width 63 height 12
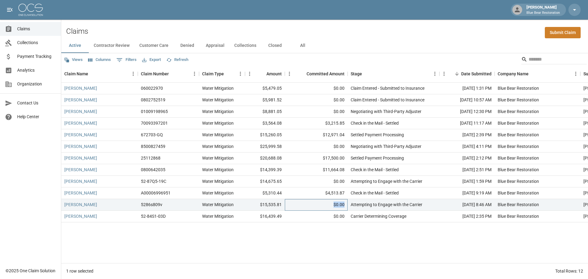
drag, startPoint x: 318, startPoint y: 203, endPoint x: 346, endPoint y: 205, distance: 28.2
click at [346, 205] on div "$0.00" at bounding box center [316, 205] width 63 height 12
click at [312, 206] on div "$0.00" at bounding box center [316, 205] width 63 height 12
drag, startPoint x: 321, startPoint y: 191, endPoint x: 351, endPoint y: 191, distance: 29.7
click at [351, 191] on div "[PERSON_NAME] A00006996951 Water Mitigation $5,310.44 $4,513.87 Check in the Ma…" at bounding box center [359, 193] width 596 height 12
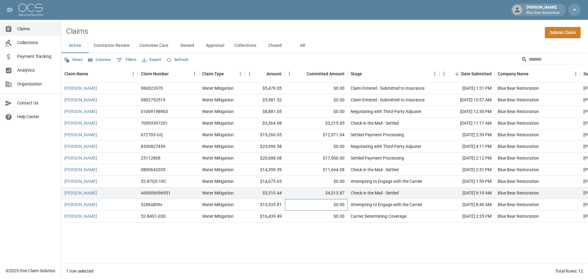
click at [316, 202] on div "$0.00" at bounding box center [316, 205] width 63 height 12
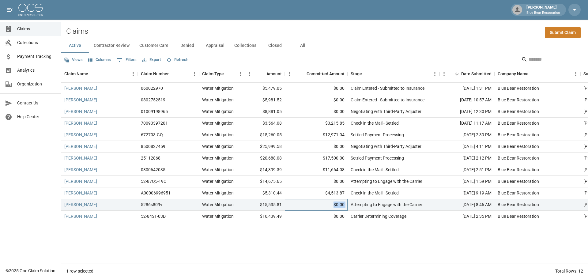
drag, startPoint x: 332, startPoint y: 204, endPoint x: 350, endPoint y: 204, distance: 17.8
click at [350, 204] on div "[PERSON_NAME] 5286s809v Water Mitigation $15,535.81 $0.00 Attempting to Engage …" at bounding box center [359, 205] width 596 height 12
click at [321, 205] on div "$0.00" at bounding box center [316, 205] width 63 height 12
drag, startPoint x: 314, startPoint y: 191, endPoint x: 345, endPoint y: 193, distance: 30.7
click at [345, 193] on div "$4,513.87" at bounding box center [316, 193] width 63 height 12
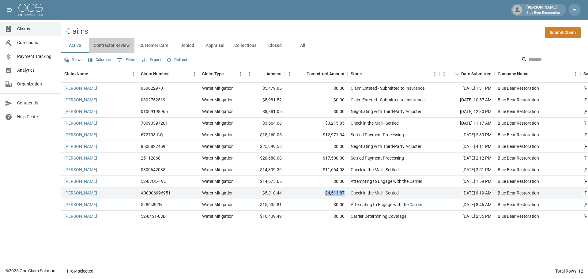
click at [119, 41] on button "Contractor Review" at bounding box center [112, 45] width 46 height 15
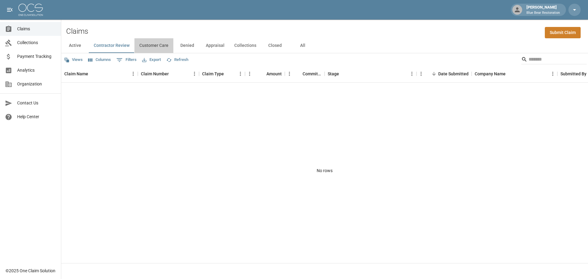
click at [154, 43] on button "Customer Care" at bounding box center [153, 45] width 39 height 15
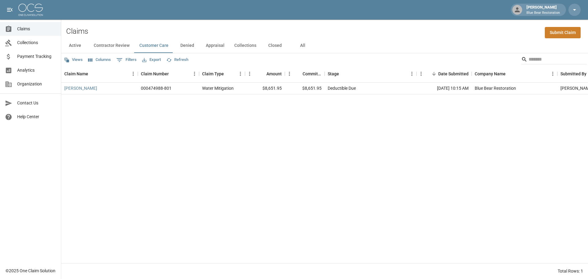
click at [182, 46] on button "Denied" at bounding box center [187, 45] width 28 height 15
click at [224, 44] on button "Appraisal" at bounding box center [215, 45] width 28 height 15
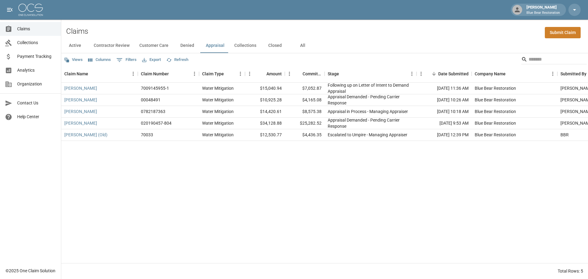
click at [241, 46] on button "Collections" at bounding box center [245, 45] width 32 height 15
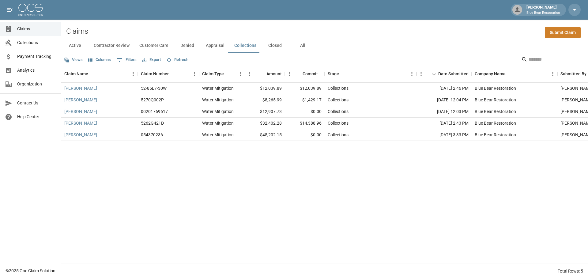
click at [268, 49] on button "Closed" at bounding box center [275, 45] width 28 height 15
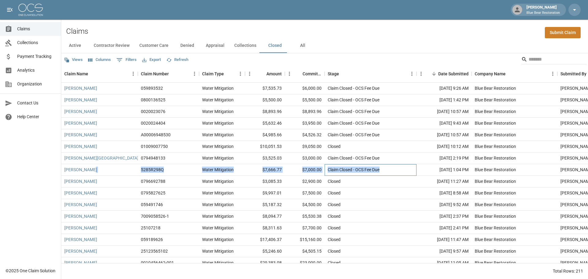
drag, startPoint x: 393, startPoint y: 169, endPoint x: 90, endPoint y: 169, distance: 302.3
click at [90, 169] on div "[PERSON_NAME] 5285R298Q Water Mitigation $7,666.77 $7,000.00 Claim Closed - OCS…" at bounding box center [347, 170] width 573 height 12
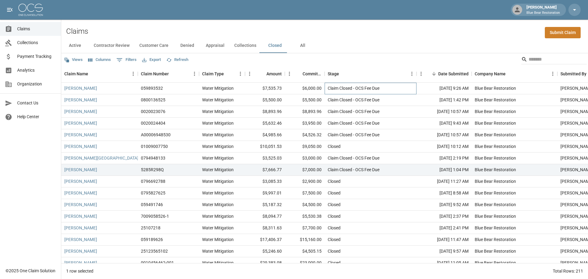
click at [416, 87] on div "Claim Closed - OCS Fee Due" at bounding box center [371, 89] width 92 height 12
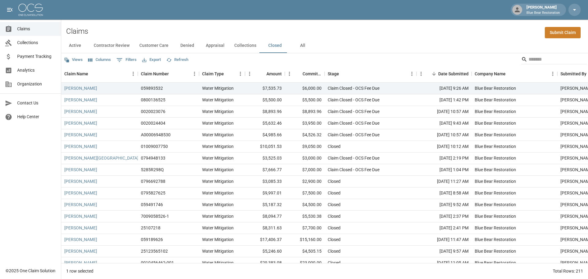
click at [387, 50] on div "Active Contractor Review Customer Care Denied Appraisal Collections Closed All" at bounding box center [324, 45] width 527 height 15
click at [251, 47] on button "Collections" at bounding box center [245, 45] width 32 height 15
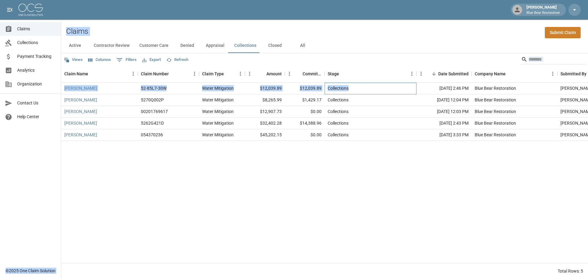
drag, startPoint x: 383, startPoint y: 88, endPoint x: 61, endPoint y: 91, distance: 322.8
click at [61, 91] on div "[PERSON_NAME] Blue Bear Restoration Claims Collections Payment Tracking Analyti…" at bounding box center [294, 139] width 588 height 279
click at [338, 25] on div "Claims Submit Claim" at bounding box center [324, 29] width 527 height 19
drag, startPoint x: 368, startPoint y: 89, endPoint x: 65, endPoint y: 24, distance: 310.2
click at [65, 24] on div "Claims Submit Claim Active Contractor Review Customer Care Denied Appraisal Col…" at bounding box center [324, 149] width 527 height 259
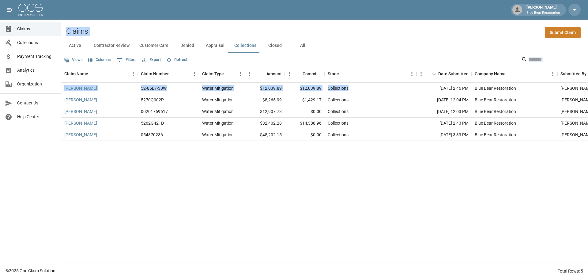
click at [76, 20] on div "Claims Submit Claim" at bounding box center [324, 29] width 527 height 19
click at [72, 47] on button "Active" at bounding box center [75, 45] width 28 height 15
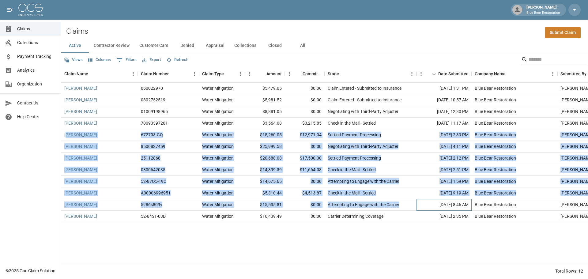
drag, startPoint x: 417, startPoint y: 205, endPoint x: 67, endPoint y: 135, distance: 356.3
click at [67, 135] on div "[PERSON_NAME] 060022970 Water Mitigation $5,479.05 $0.00 Claim Entered - Submit…" at bounding box center [347, 153] width 573 height 140
click at [118, 136] on div "[PERSON_NAME]" at bounding box center [99, 135] width 77 height 12
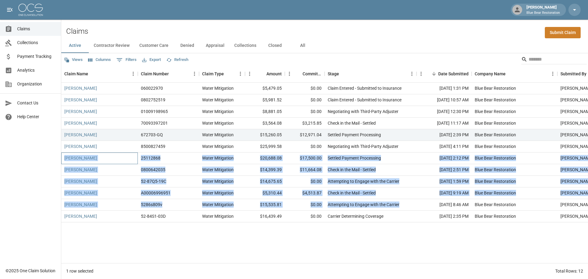
drag, startPoint x: 63, startPoint y: 158, endPoint x: 405, endPoint y: 204, distance: 345.5
click at [405, 204] on div "[PERSON_NAME] 060022970 Water Mitigation $5,479.05 $0.00 Claim Entered - Submit…" at bounding box center [347, 153] width 573 height 140
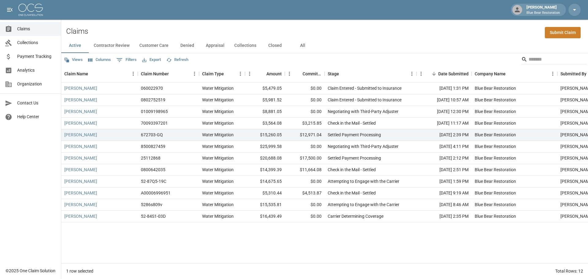
click at [288, 29] on div "Claims Submit Claim" at bounding box center [324, 29] width 527 height 19
